Goal: Task Accomplishment & Management: Complete application form

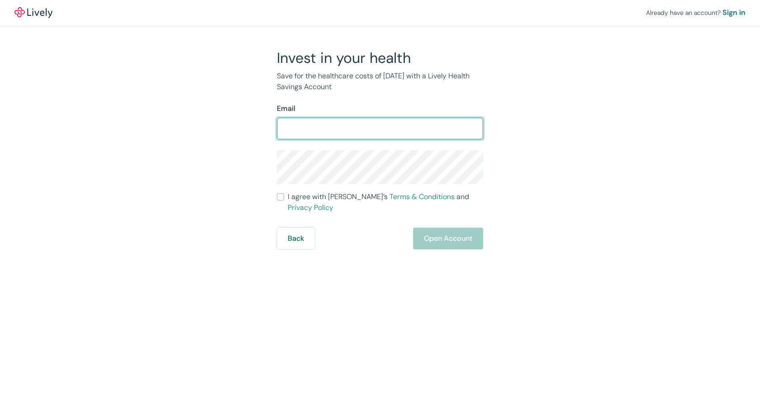
click at [402, 131] on input "Email" at bounding box center [380, 129] width 206 height 18
type input "[PERSON_NAME][EMAIL_ADDRESS][PERSON_NAME][DOMAIN_NAME]"
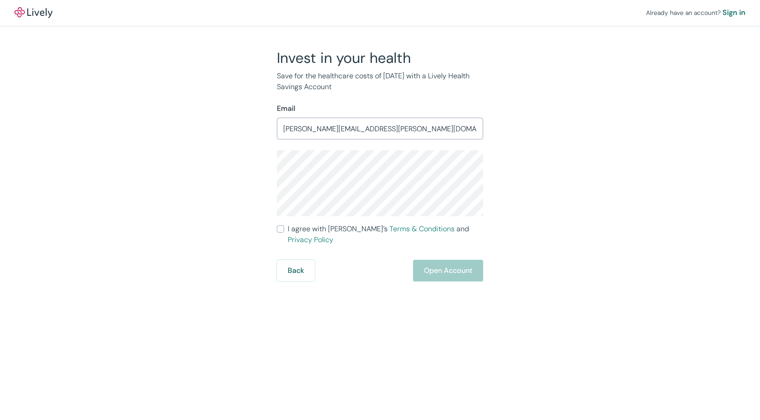
click at [286, 226] on label "I agree with Lively’s Terms & Conditions and Privacy Policy" at bounding box center [380, 235] width 206 height 22
click at [284, 226] on input "I agree with Lively’s Terms & Conditions and Privacy Policy" at bounding box center [280, 228] width 7 height 7
checkbox input "true"
click at [442, 263] on button "Open Account" at bounding box center [448, 271] width 70 height 22
